Goal: Communication & Community: Ask a question

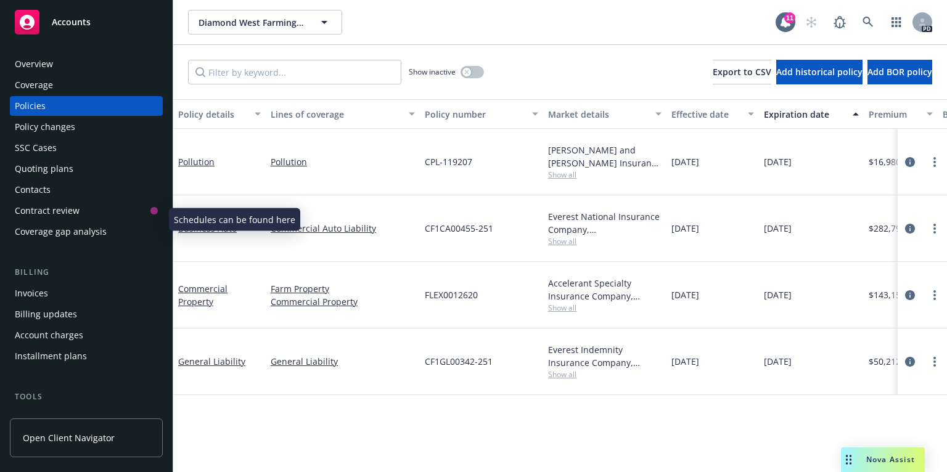
scroll to position [240, 0]
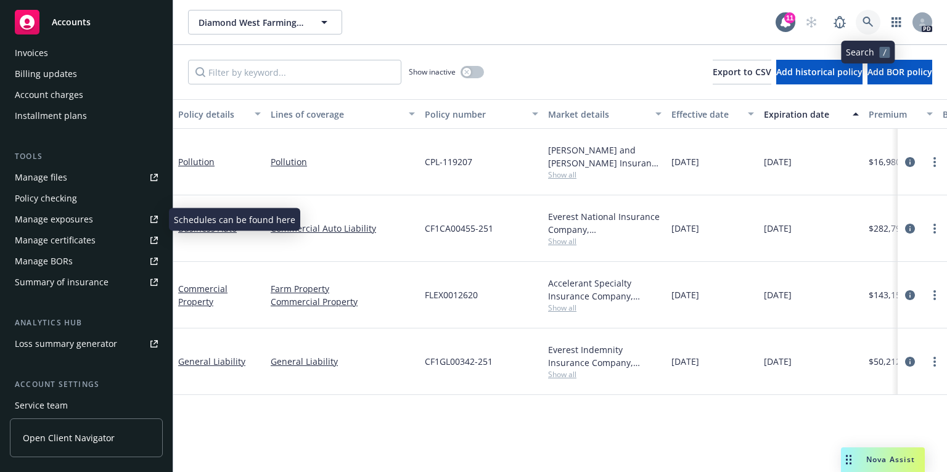
click at [863, 19] on icon at bounding box center [868, 22] width 11 height 11
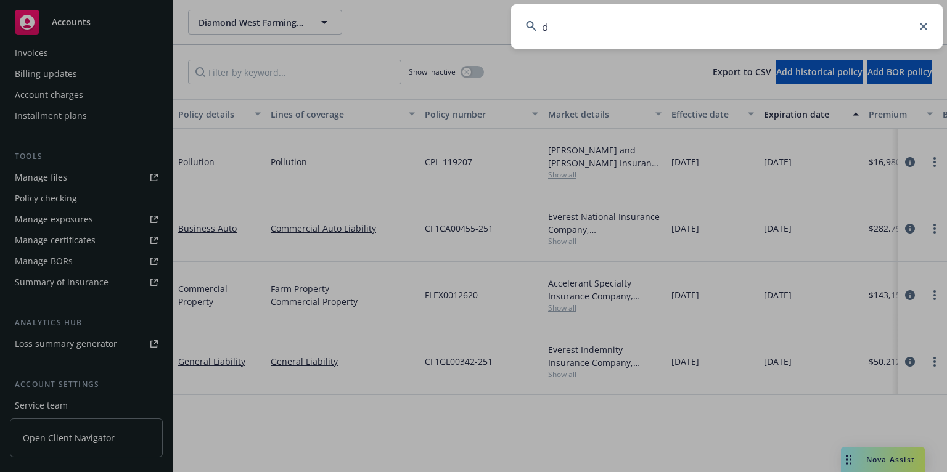
type input "dz"
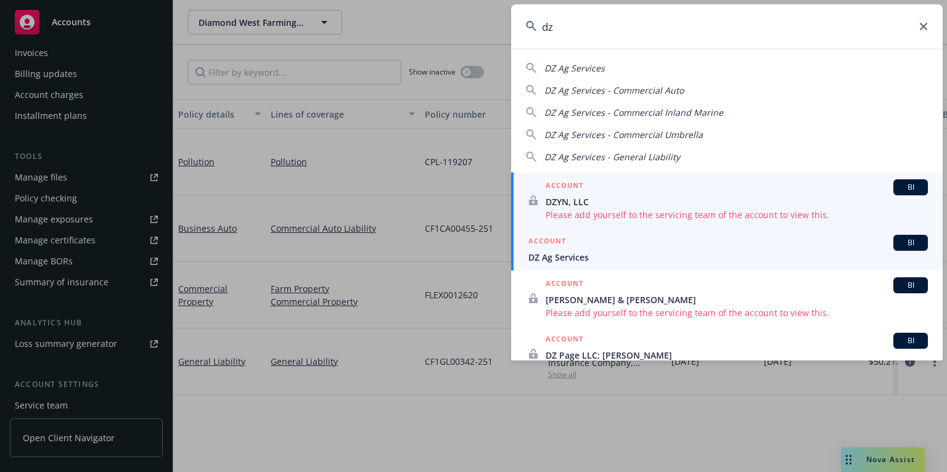
click at [577, 258] on span "DZ Ag Services" at bounding box center [728, 257] width 400 height 13
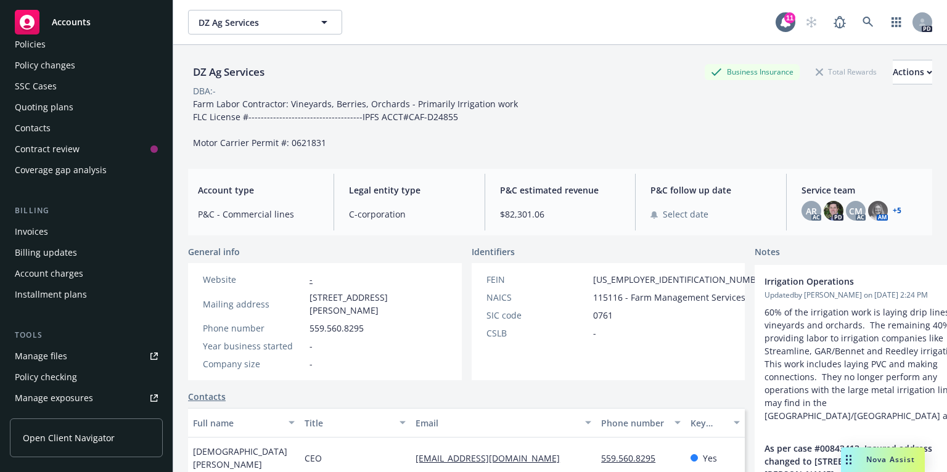
scroll to position [71, 0]
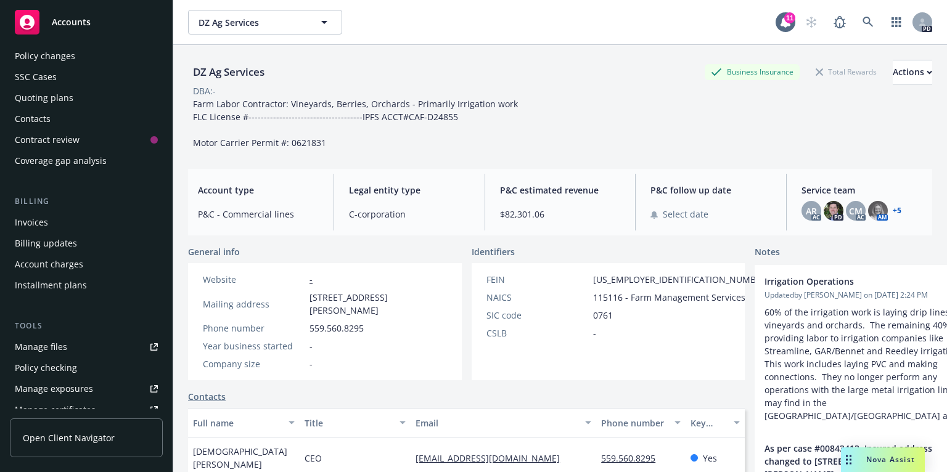
click at [51, 351] on div "Manage files" at bounding box center [41, 347] width 52 height 20
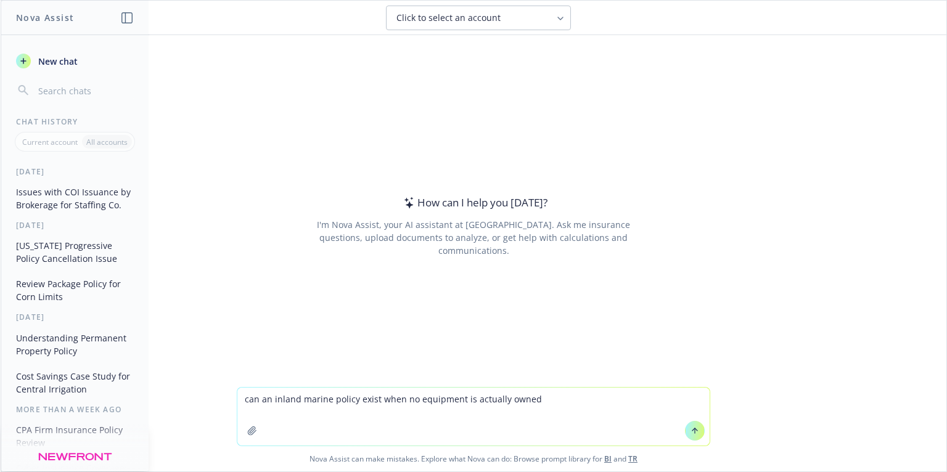
type textarea "can an inland marine policy exist when no equipment is actually owned?"
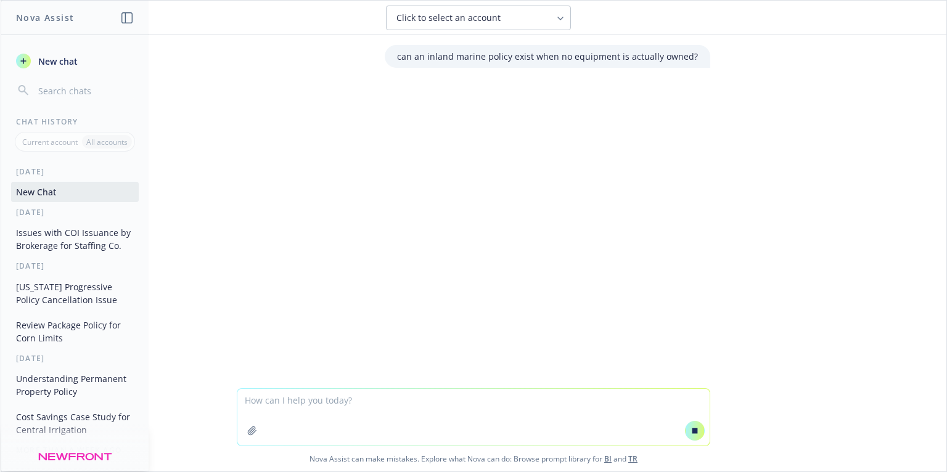
click at [536, 19] on div "Click to select an account" at bounding box center [470, 18] width 149 height 12
type input "p"
click at [625, 13] on div "Click to select an account" at bounding box center [478, 18] width 906 height 25
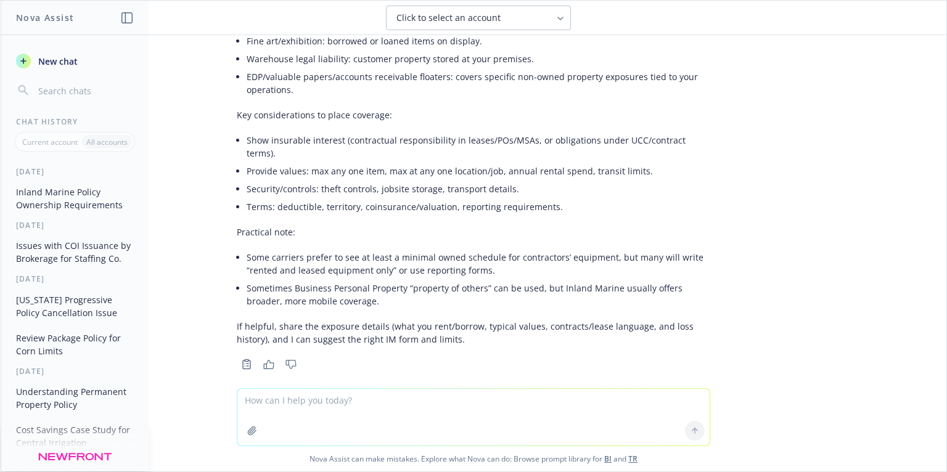
scroll to position [287, 0]
